Goal: Task Accomplishment & Management: Complete application form

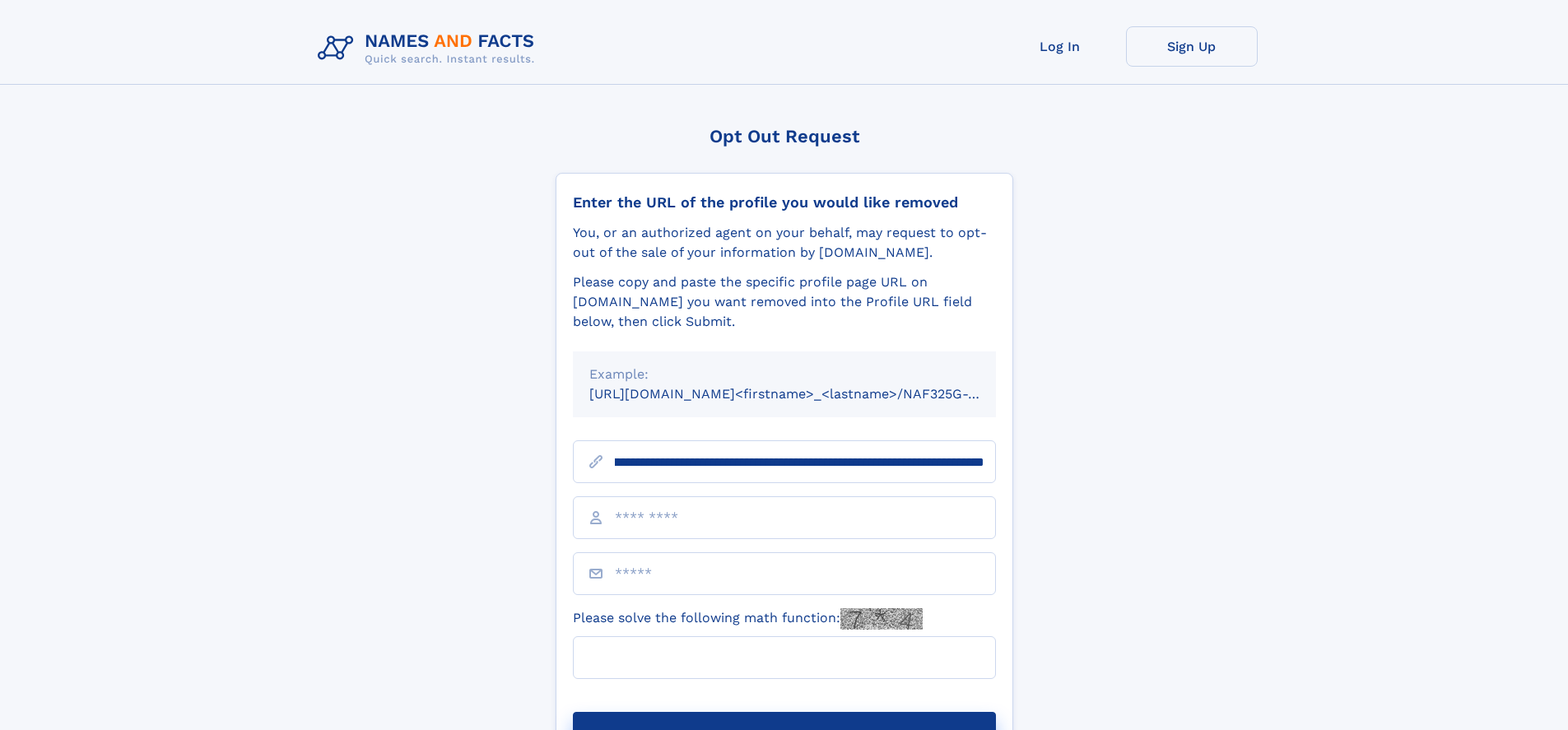
scroll to position [0, 181]
type input "**********"
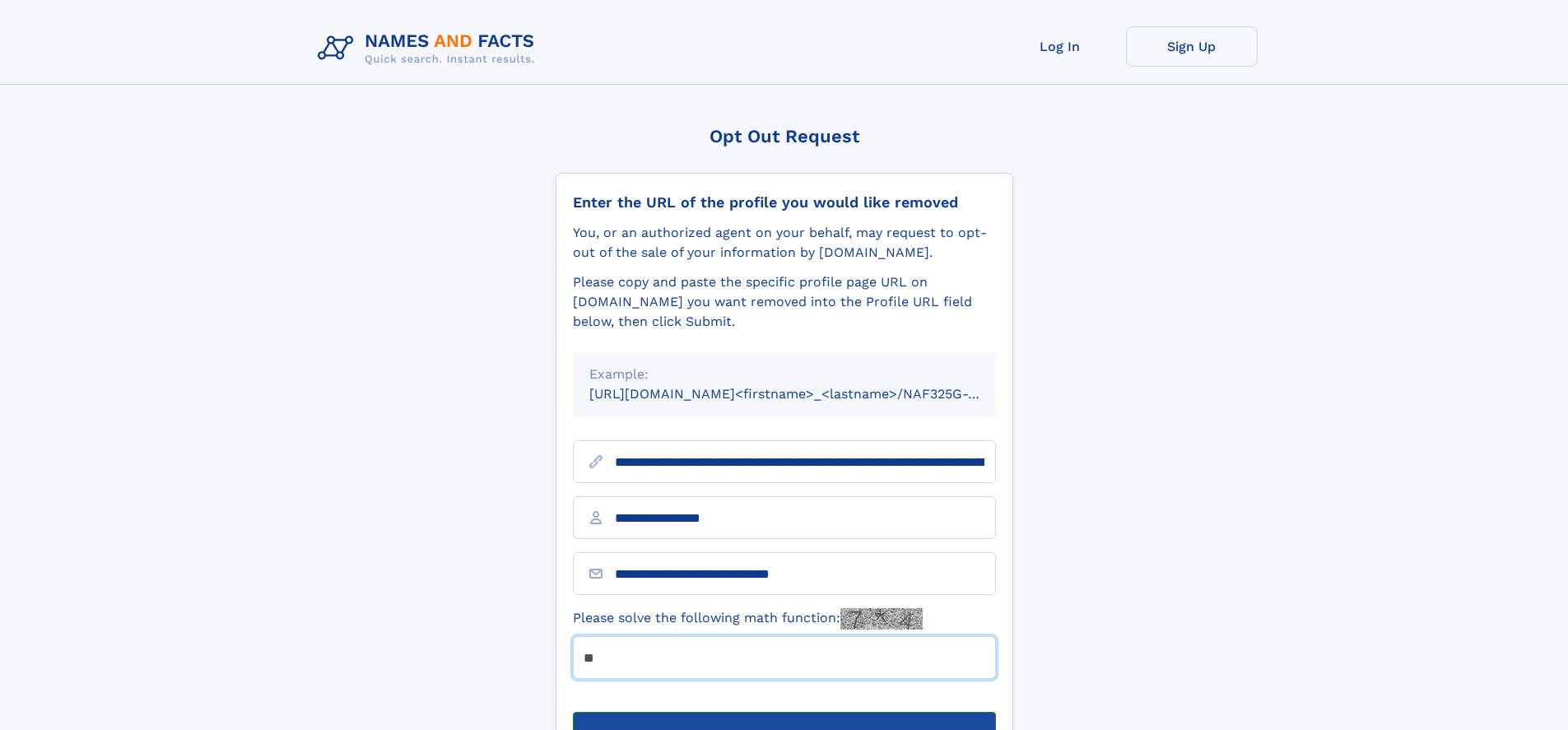
type input "**"
click at [784, 712] on button "Submit Opt Out Request" at bounding box center [784, 739] width 423 height 53
